Goal: Find specific page/section: Find specific page/section

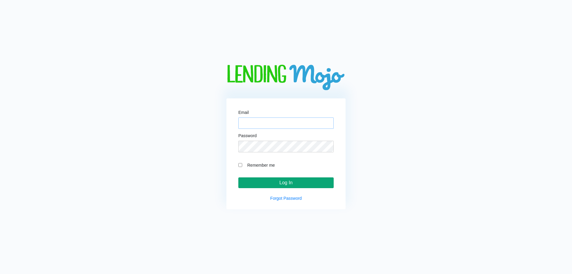
type input "[PERSON_NAME][EMAIL_ADDRESS][DOMAIN_NAME]"
click at [282, 179] on input "Log In" at bounding box center [285, 182] width 95 height 11
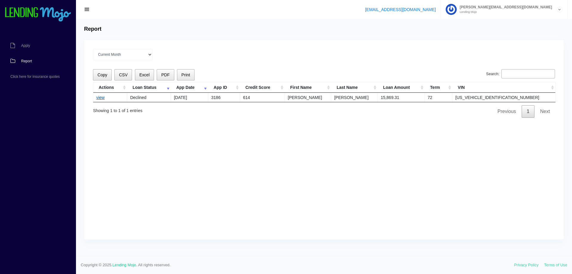
click at [97, 96] on link "view" at bounding box center [100, 97] width 8 height 5
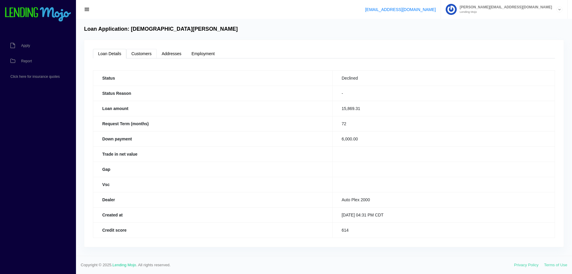
click at [143, 52] on link "Customers" at bounding box center [141, 54] width 30 height 10
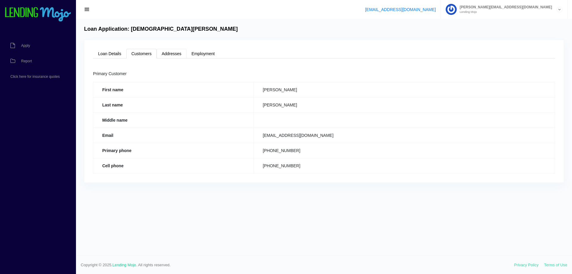
click at [175, 53] on link "Addresses" at bounding box center [172, 54] width 30 height 10
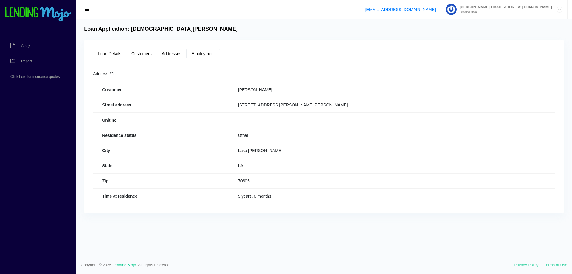
click at [199, 52] on link "Employment" at bounding box center [202, 54] width 33 height 10
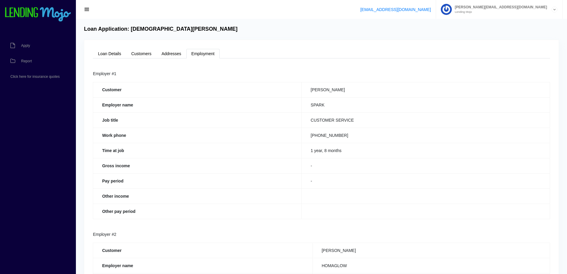
click at [87, 10] on span "button" at bounding box center [87, 9] width 6 height 7
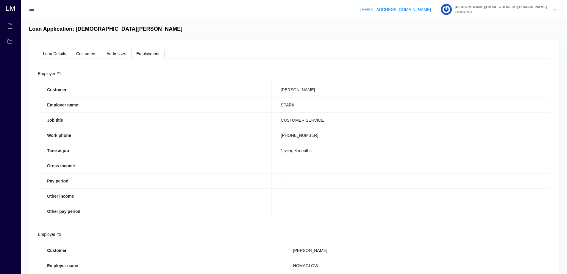
click at [29, 9] on button "button" at bounding box center [31, 9] width 13 height 8
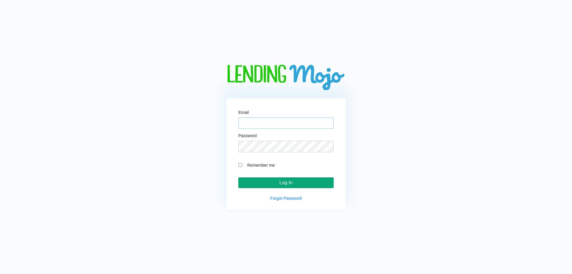
type input "[PERSON_NAME][EMAIL_ADDRESS][DOMAIN_NAME]"
click at [305, 178] on input "Log In" at bounding box center [285, 182] width 95 height 11
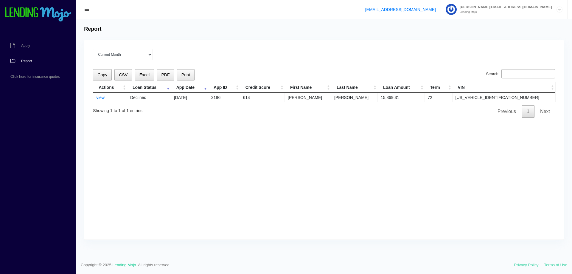
click at [560, 8] on icon at bounding box center [559, 10] width 5 height 6
click at [40, 13] on img at bounding box center [37, 14] width 67 height 15
click at [124, 267] on link "Lending Mojo" at bounding box center [125, 264] width 24 height 4
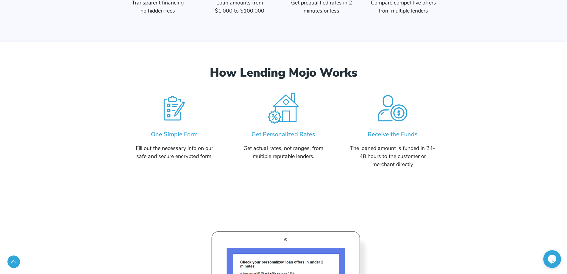
scroll to position [715, 0]
